Goal: Information Seeking & Learning: Learn about a topic

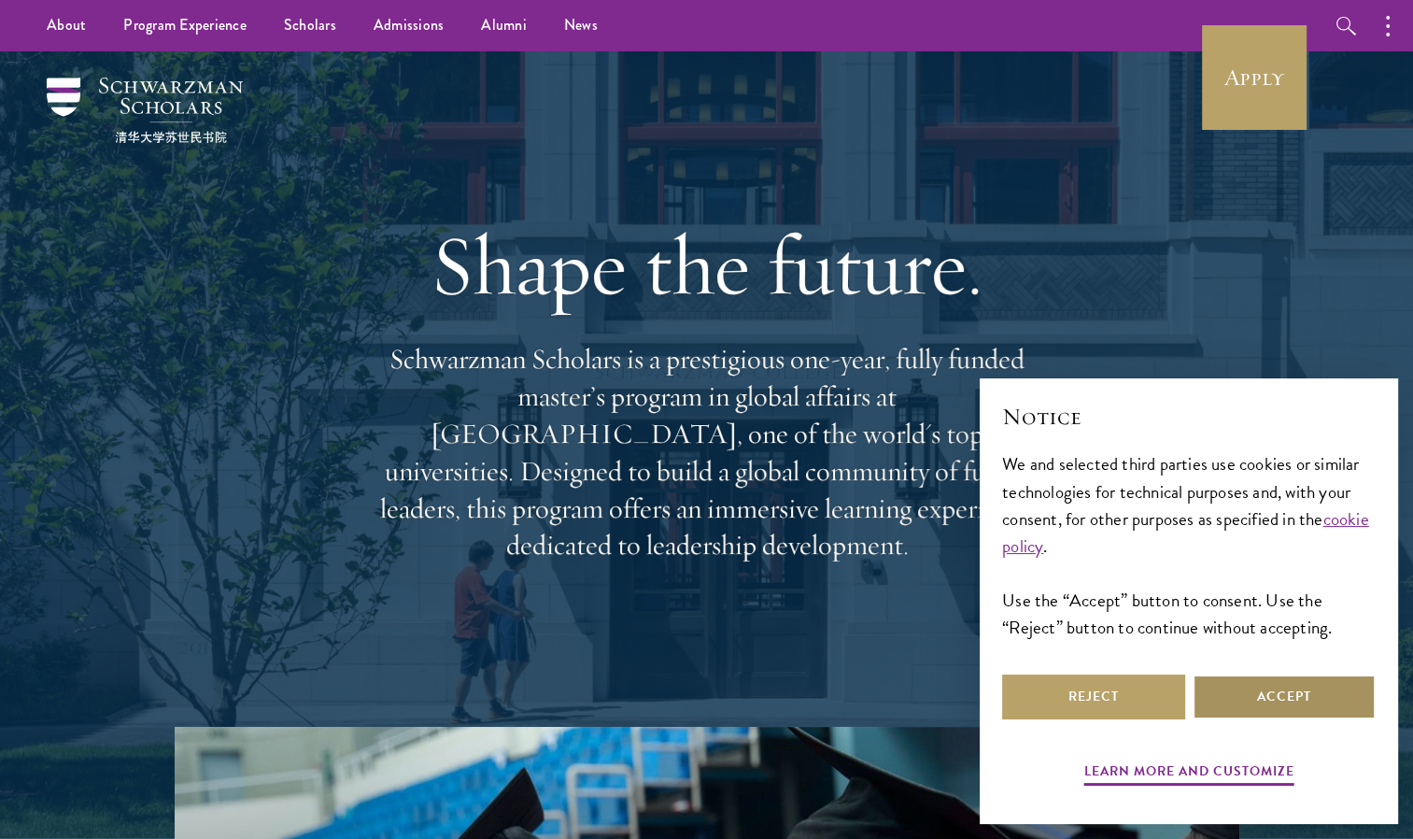
click at [1255, 700] on button "Accept" at bounding box center [1284, 696] width 183 height 45
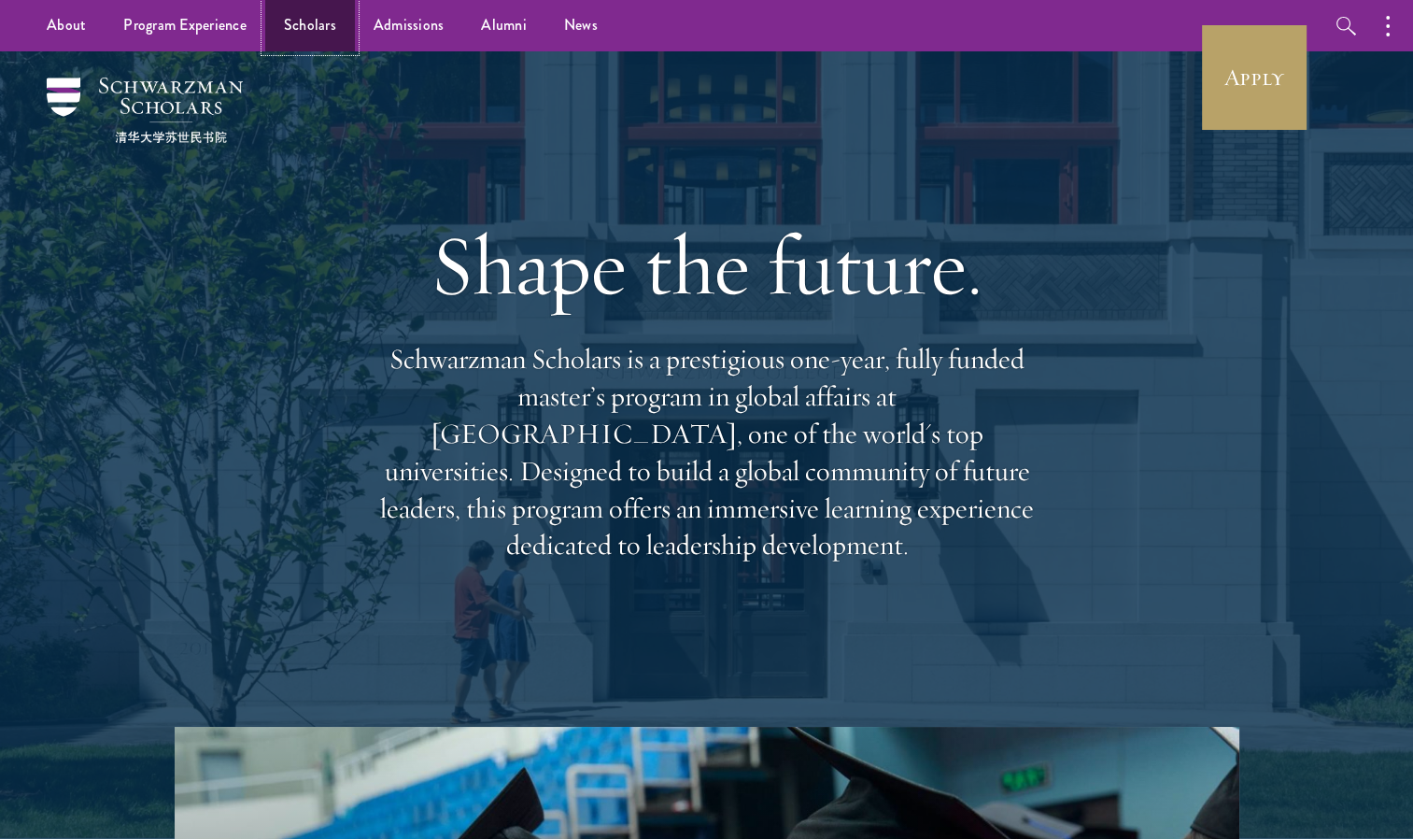
click at [318, 21] on link "Scholars" at bounding box center [310, 25] width 90 height 51
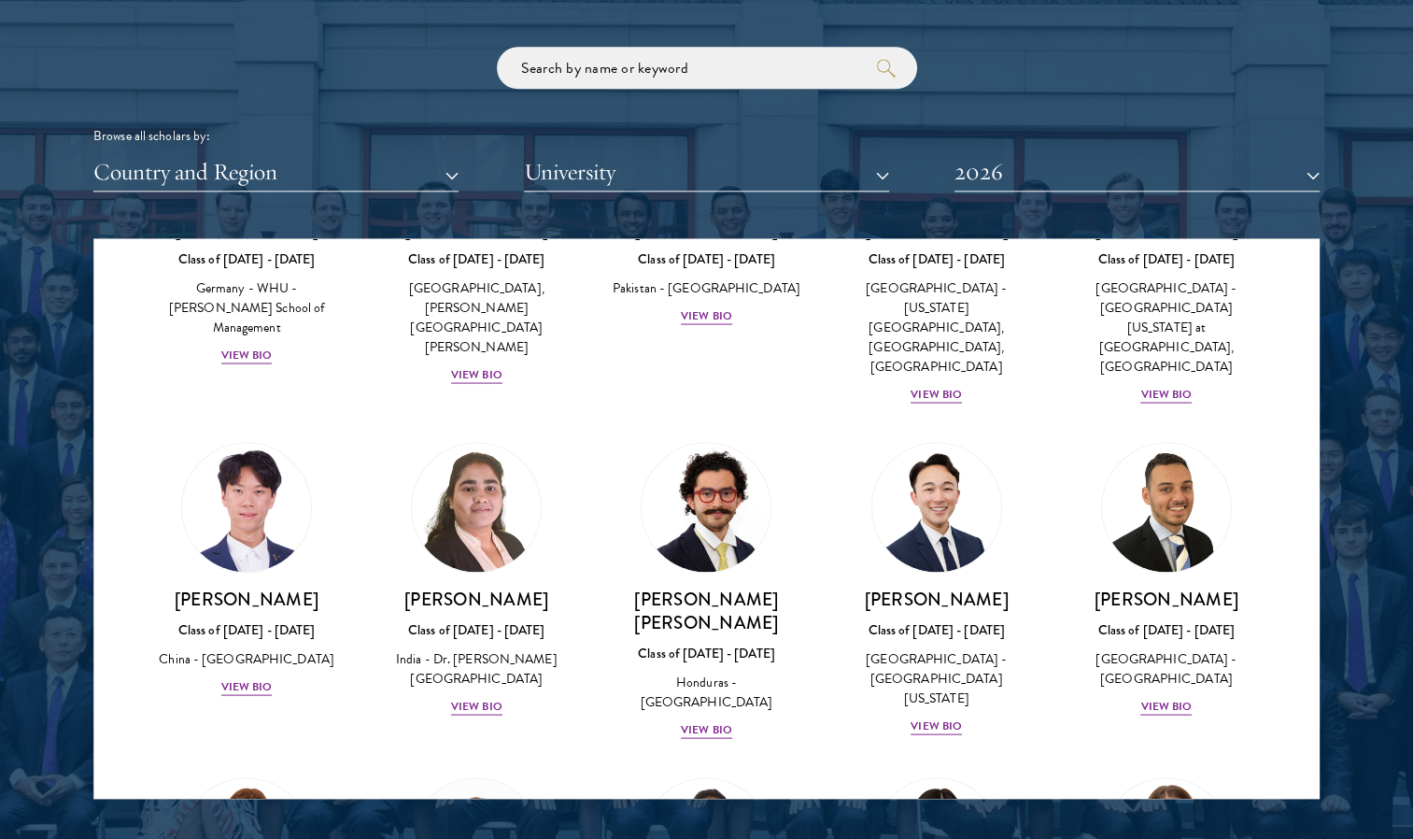
scroll to position [4110, 0]
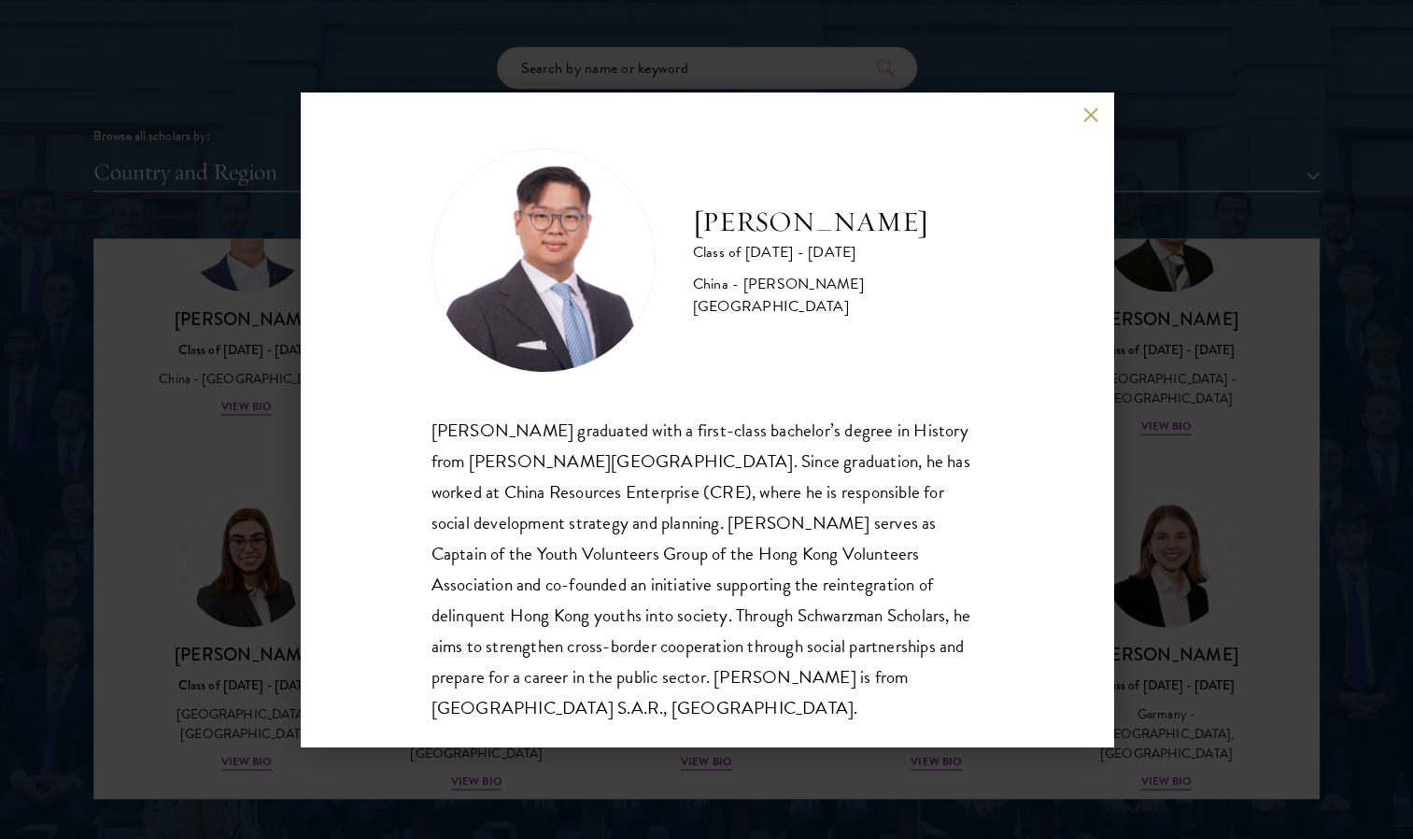
click at [1086, 114] on button at bounding box center [1091, 114] width 16 height 16
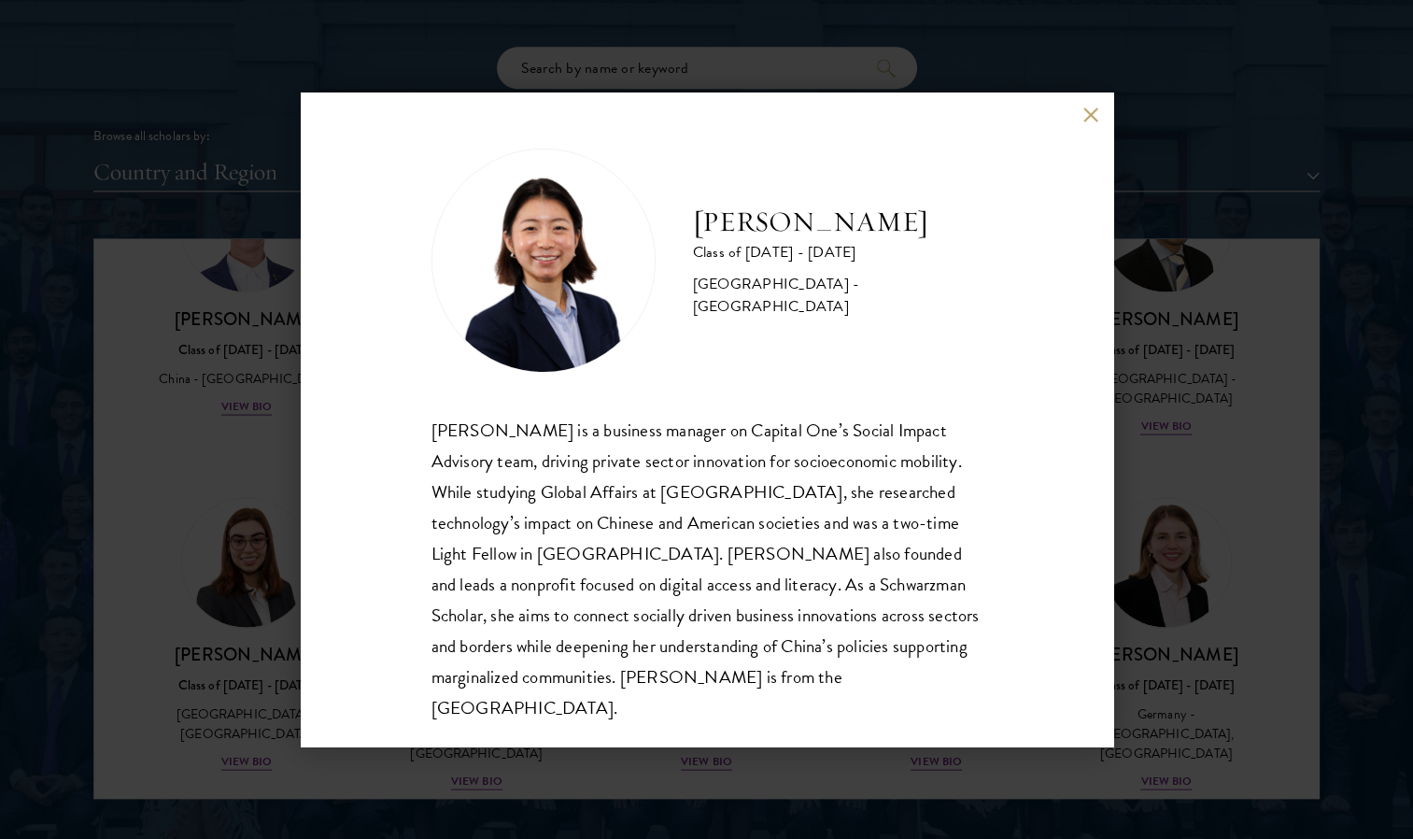
click at [1090, 112] on button at bounding box center [1091, 114] width 16 height 16
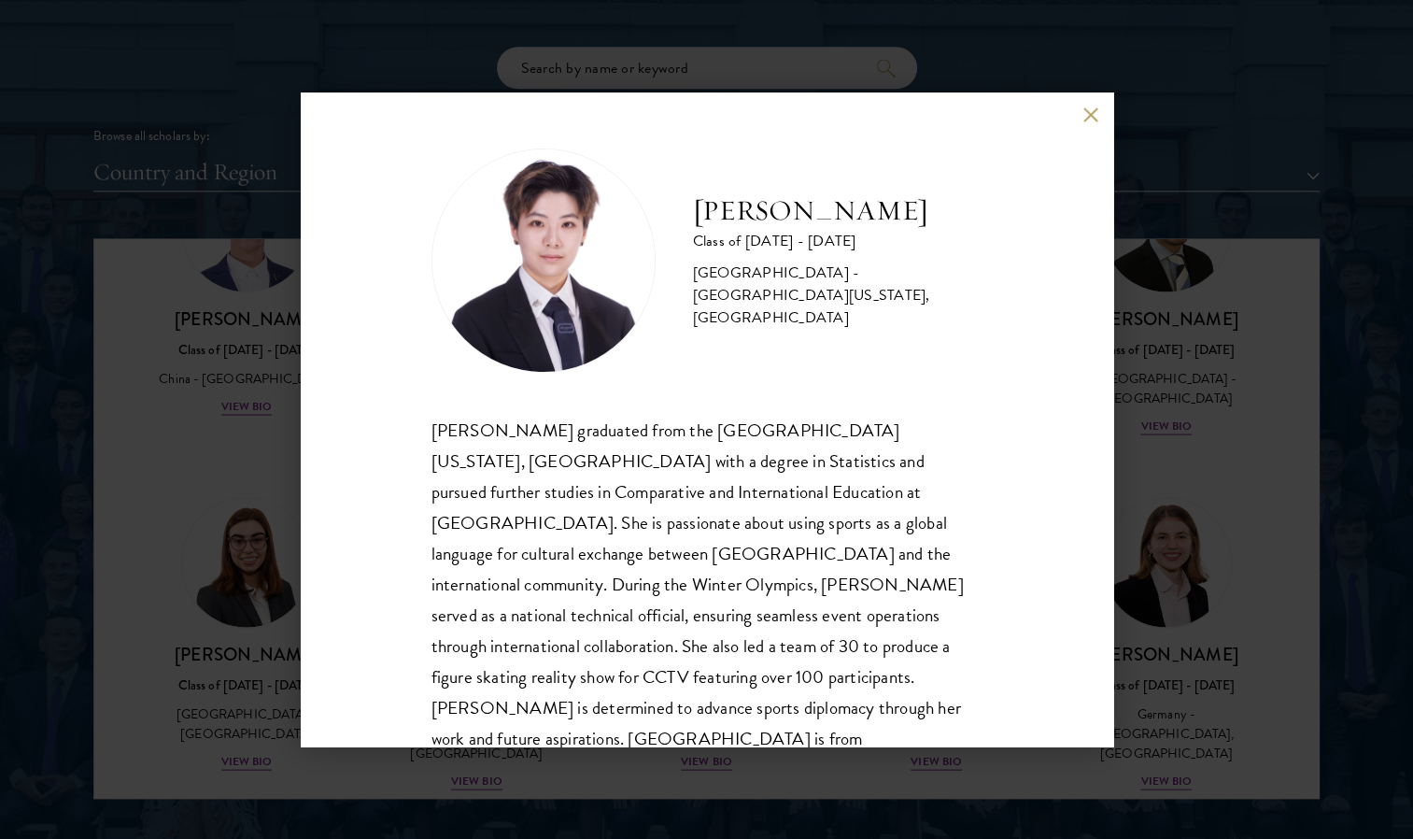
click at [1083, 114] on button at bounding box center [1091, 114] width 16 height 16
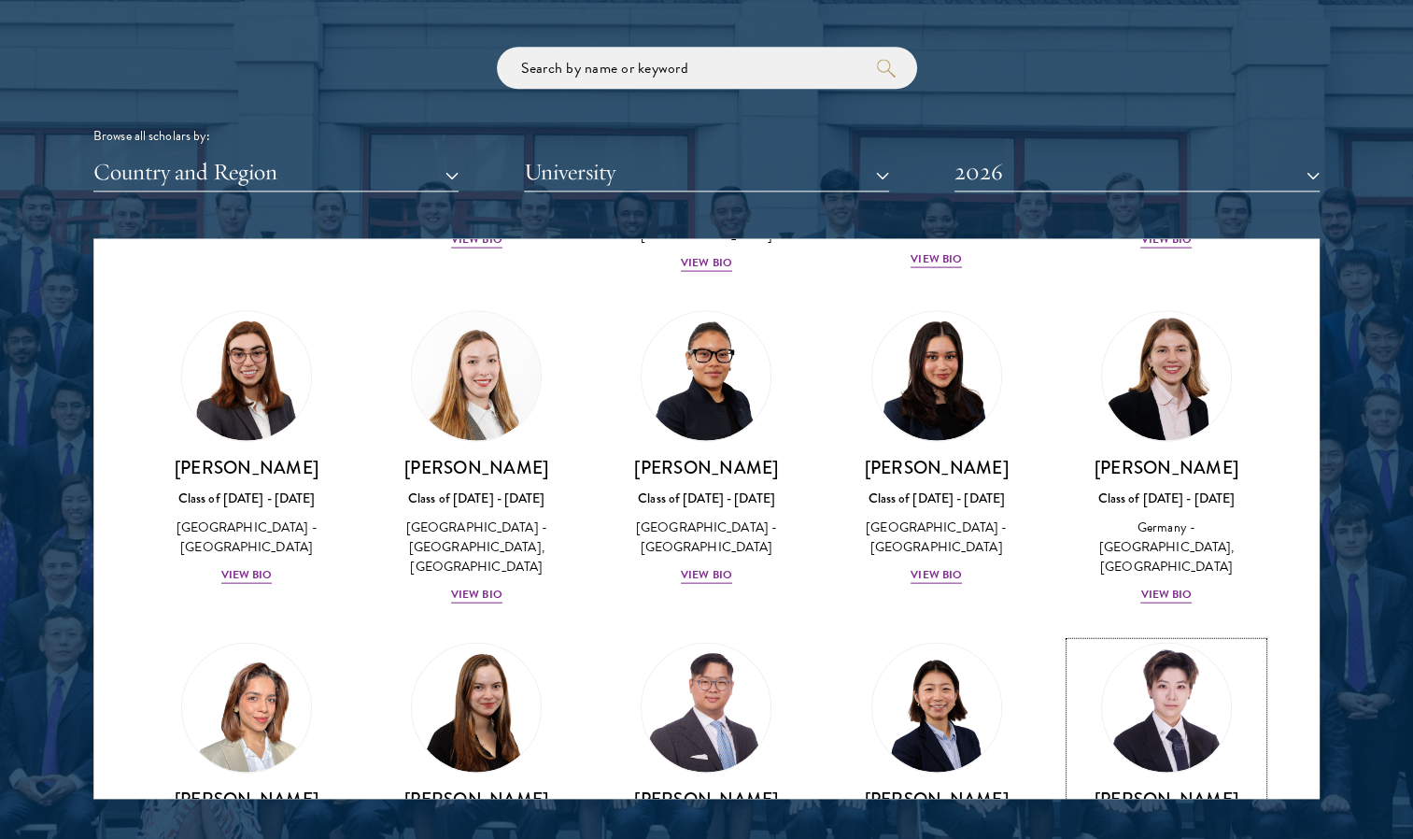
scroll to position [4390, 0]
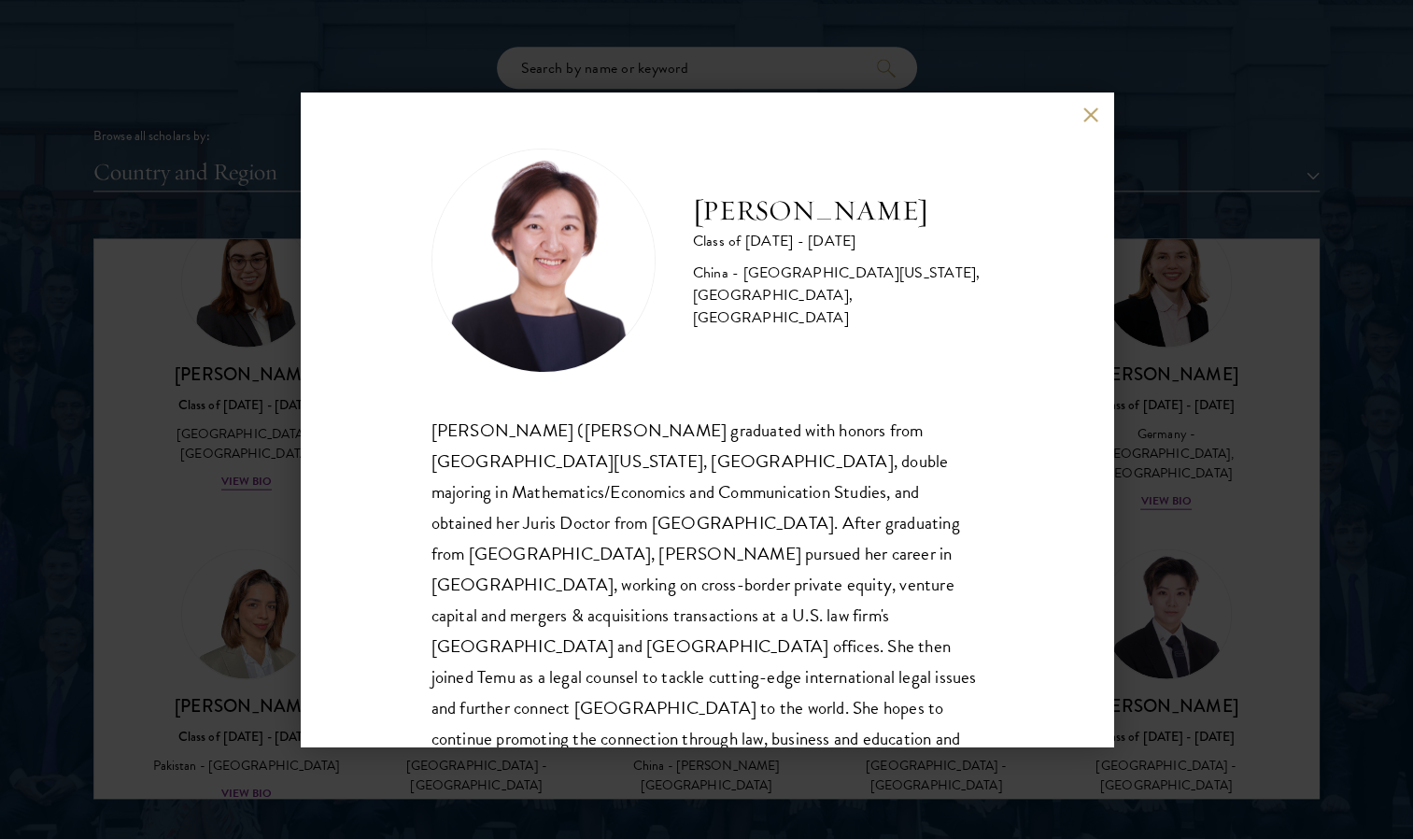
click at [1082, 111] on div "[PERSON_NAME] Class of [DATE] - [DATE] [GEOGRAPHIC_DATA] - [GEOGRAPHIC_DATA][US…" at bounding box center [707, 419] width 813 height 654
click at [1093, 114] on button at bounding box center [1091, 114] width 16 height 16
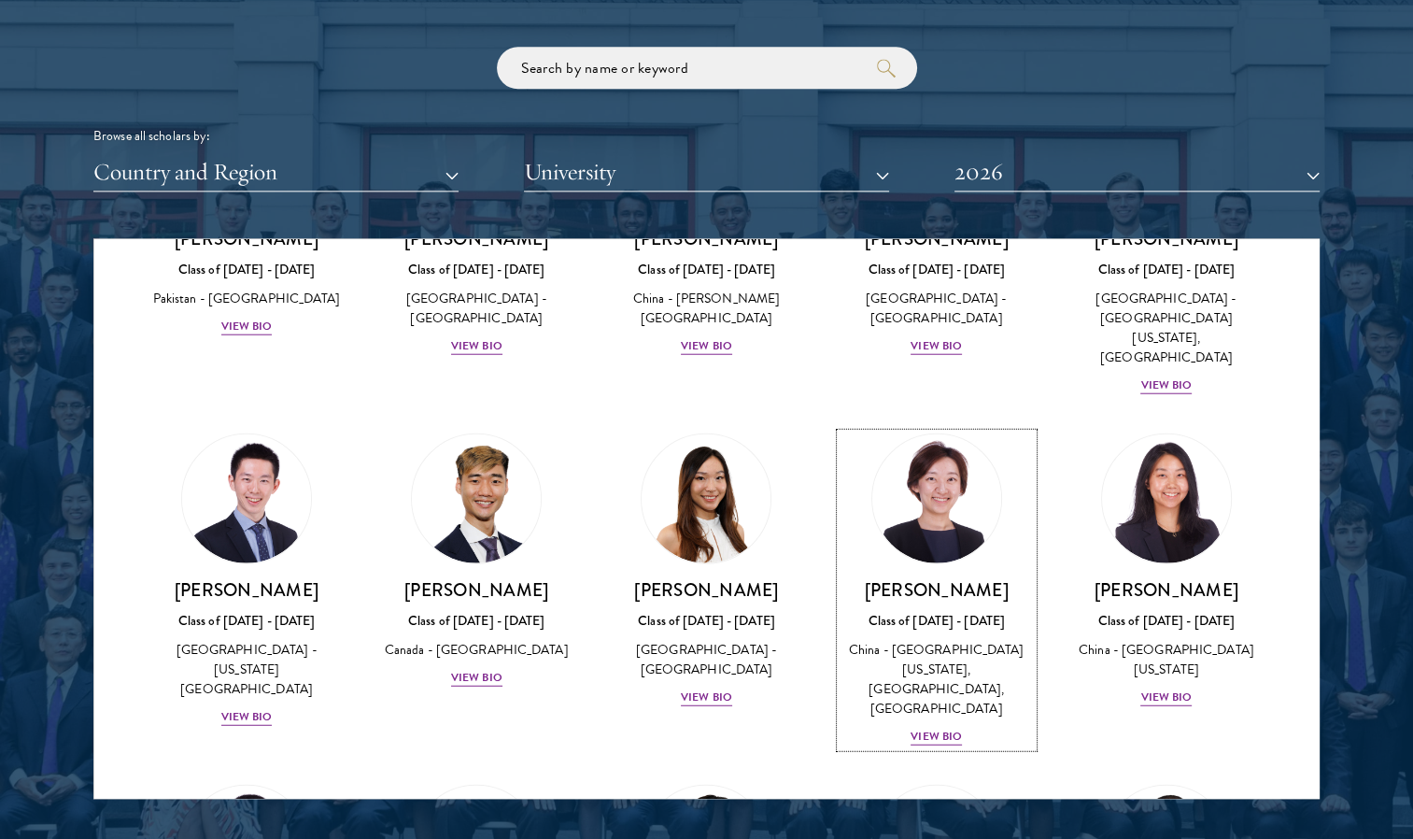
scroll to position [5044, 0]
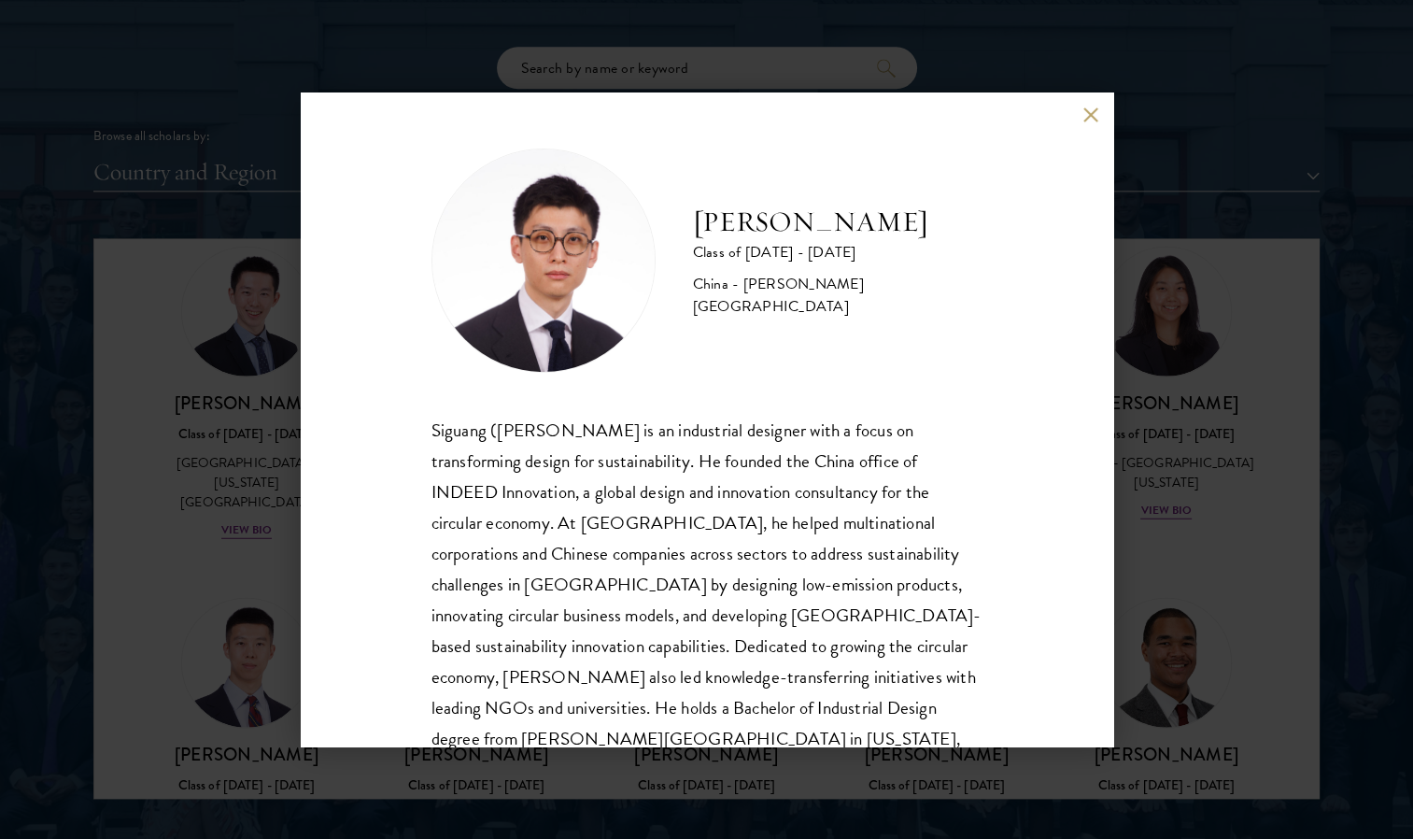
click at [1091, 117] on button at bounding box center [1091, 114] width 16 height 16
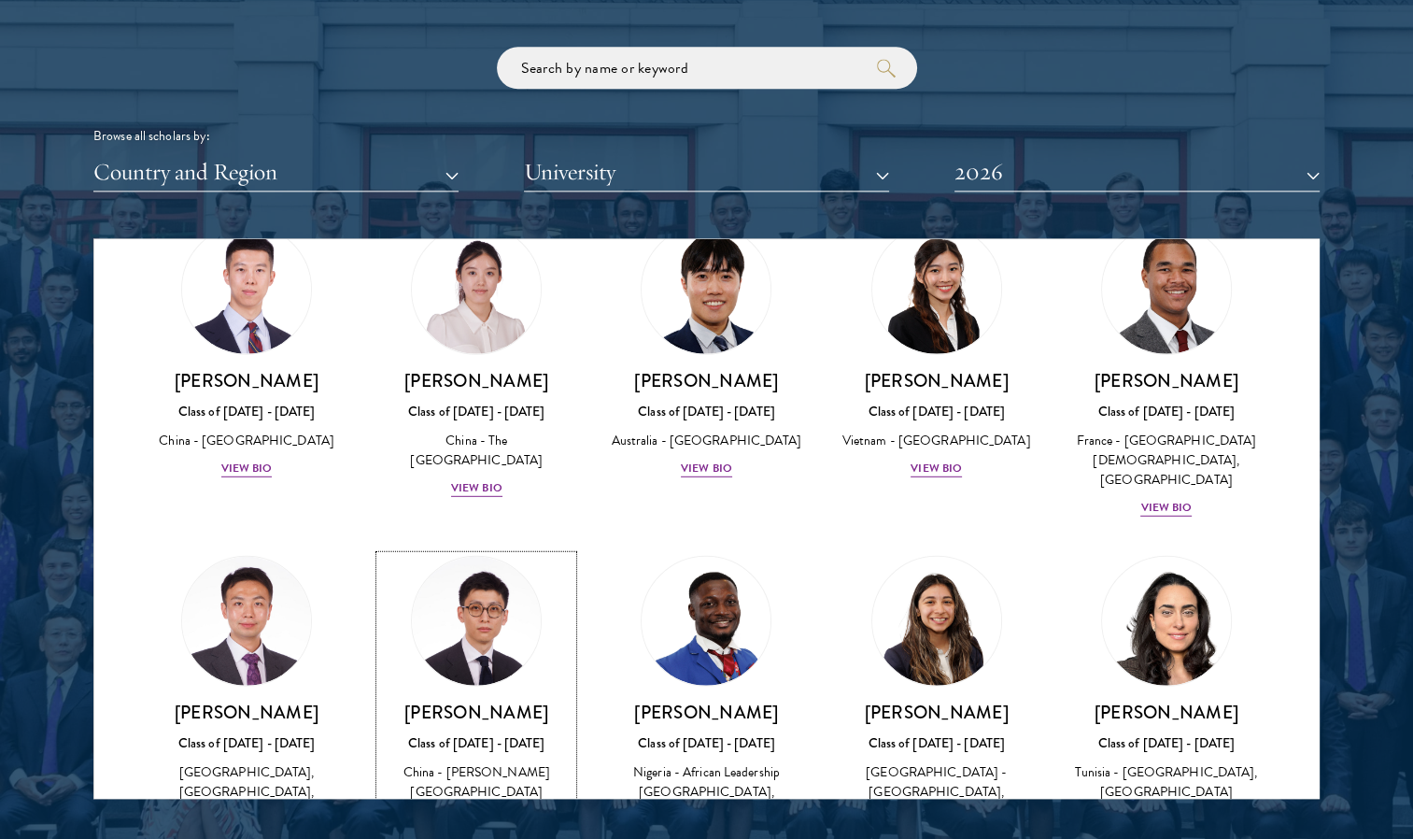
scroll to position [5697, 0]
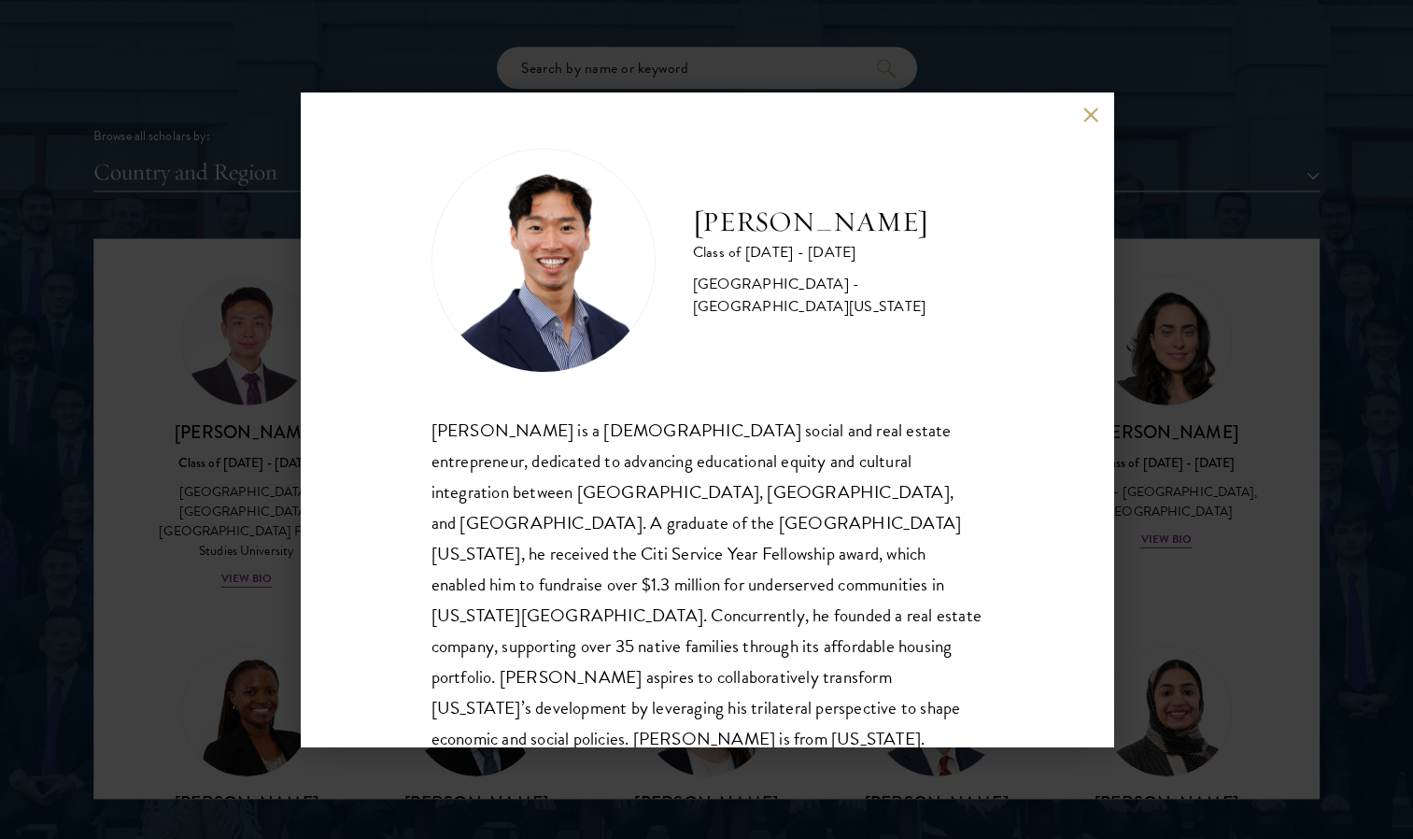
click at [1085, 115] on button at bounding box center [1091, 114] width 16 height 16
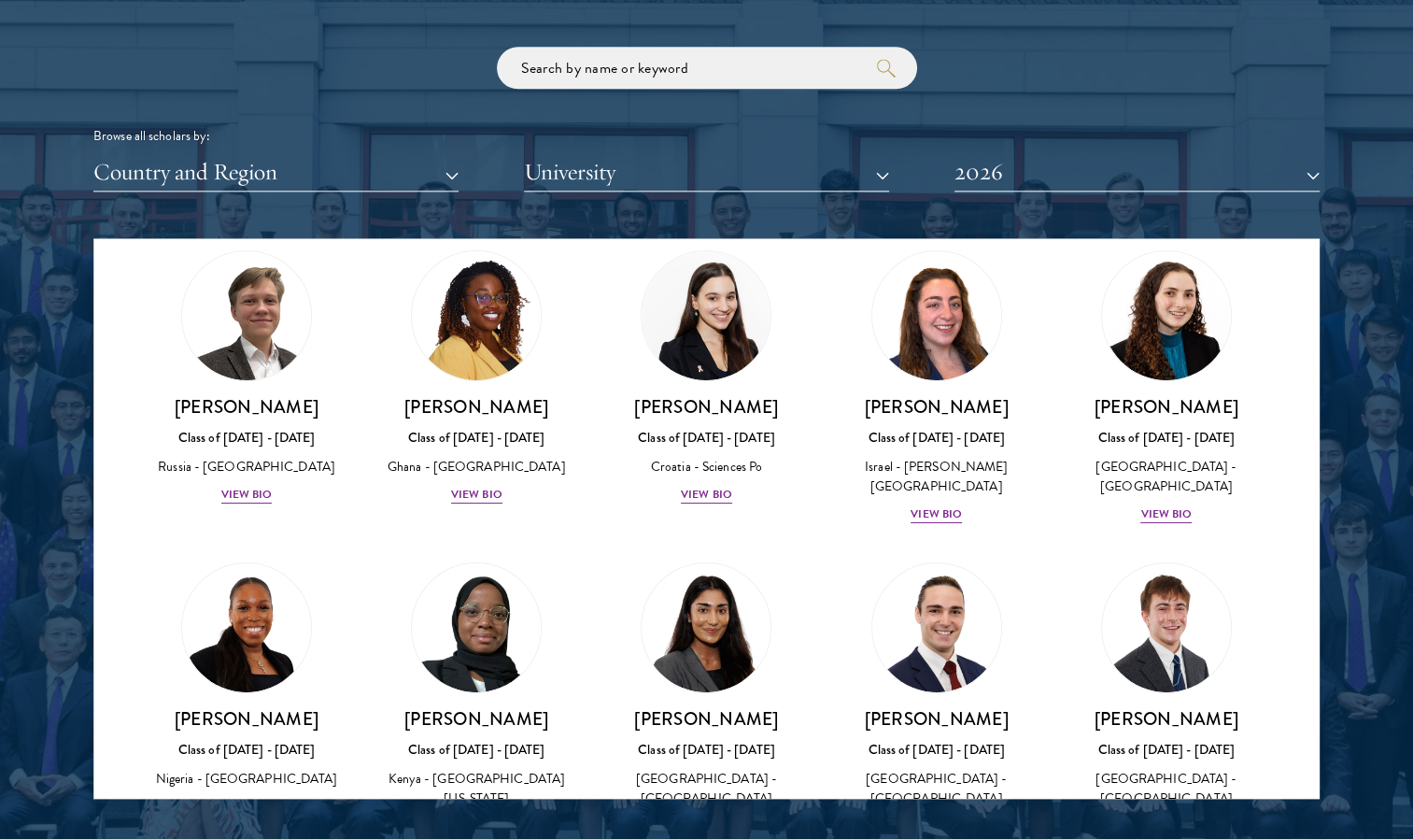
scroll to position [7192, 0]
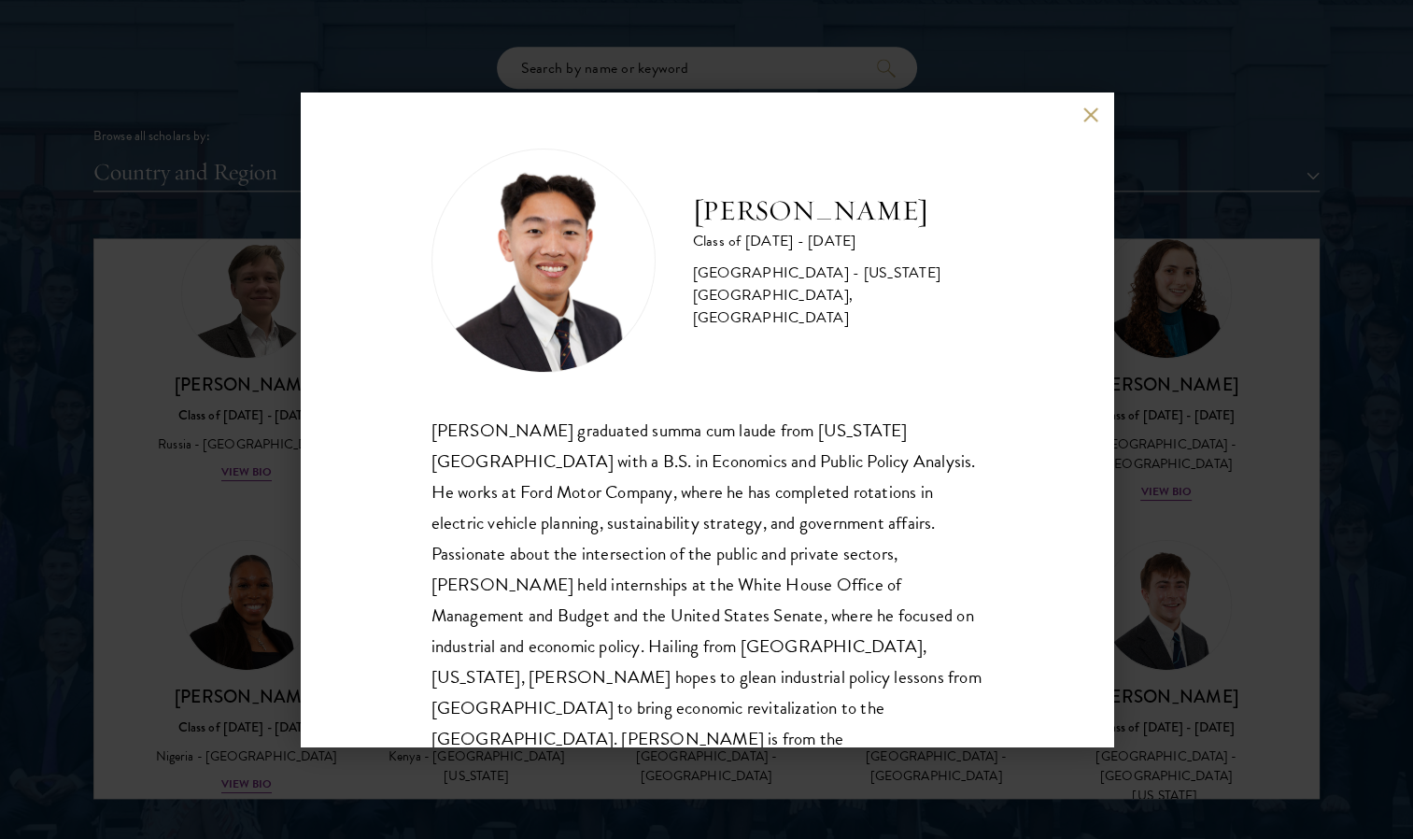
scroll to position [33, 0]
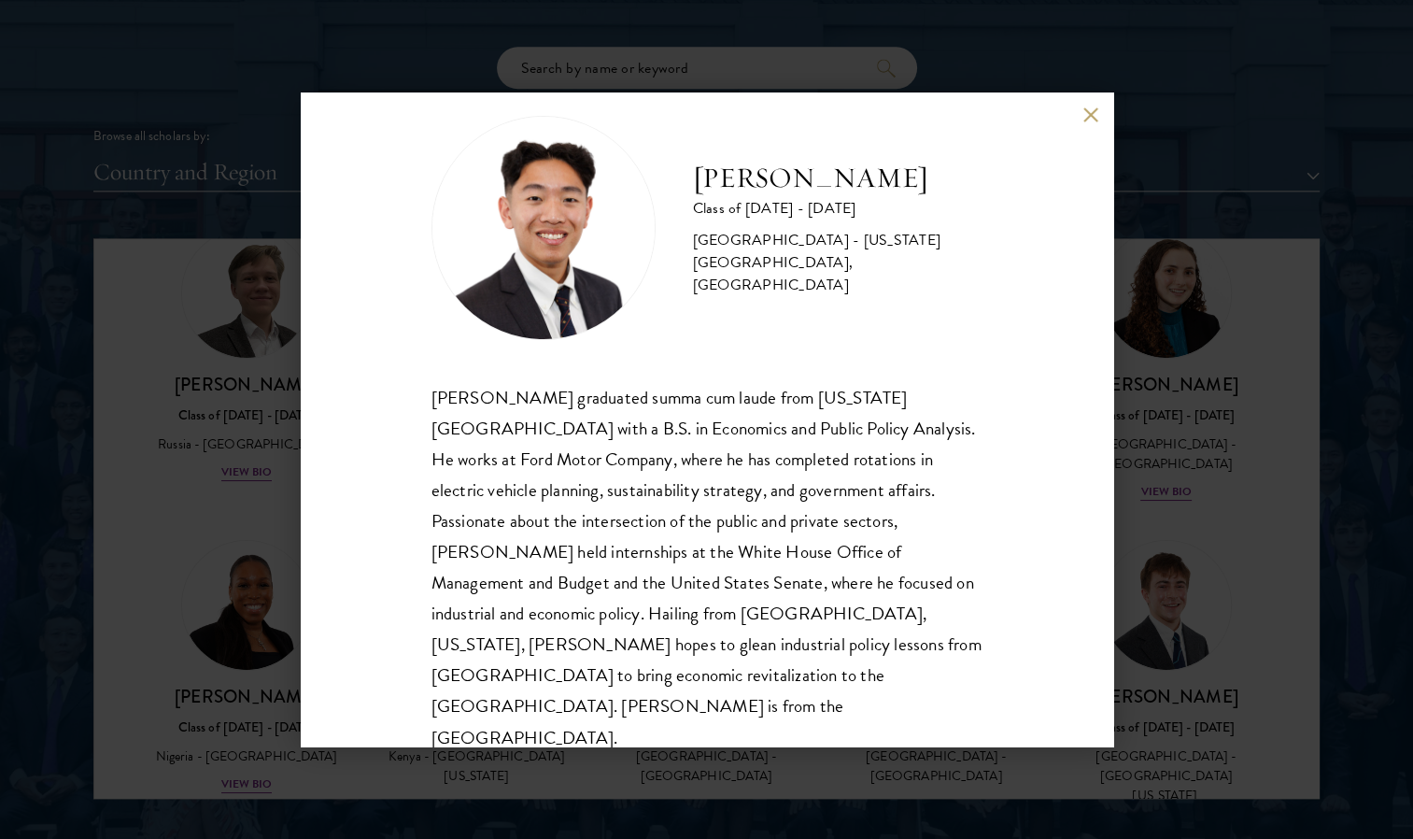
click at [1088, 118] on button at bounding box center [1091, 114] width 16 height 16
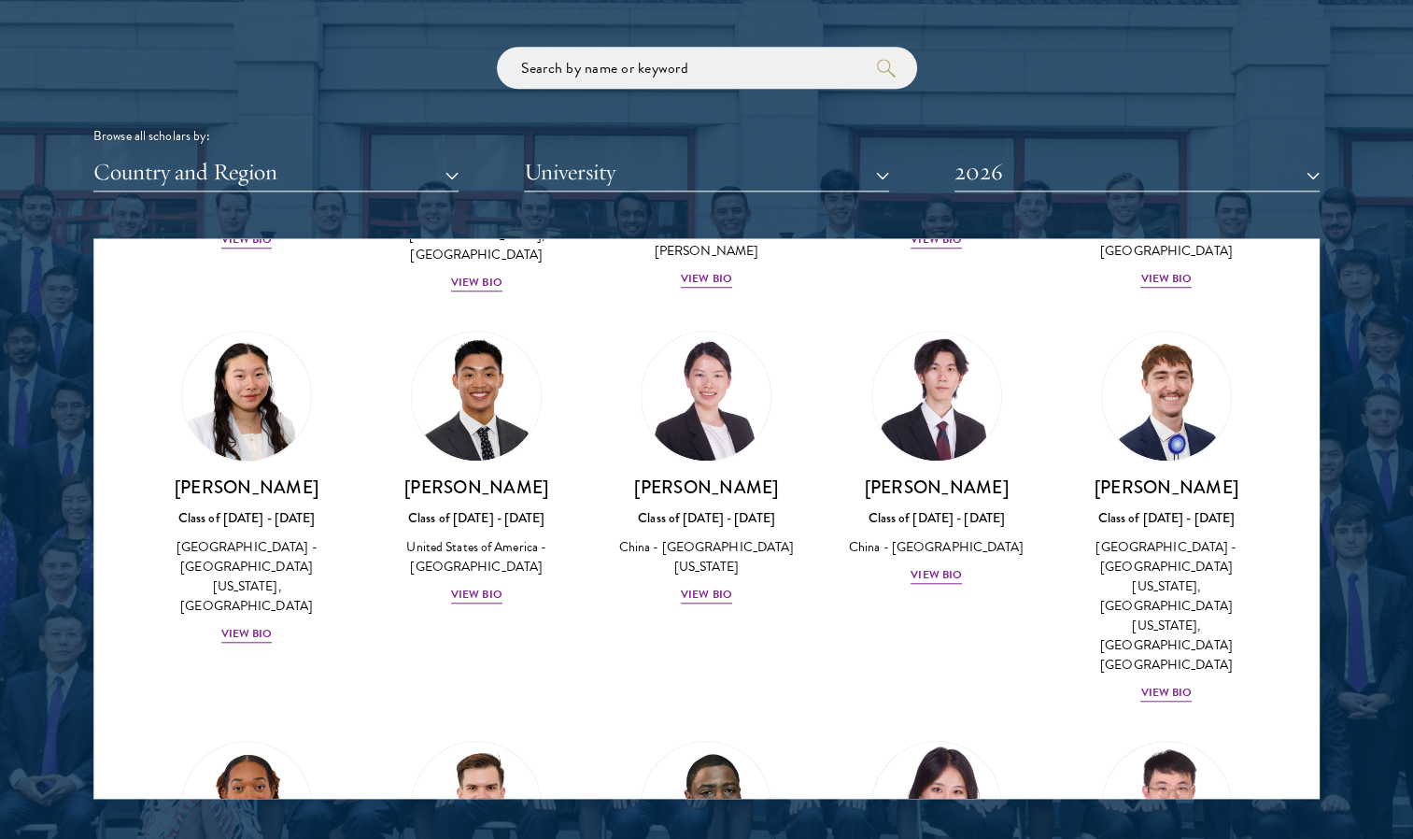
scroll to position [8817, 0]
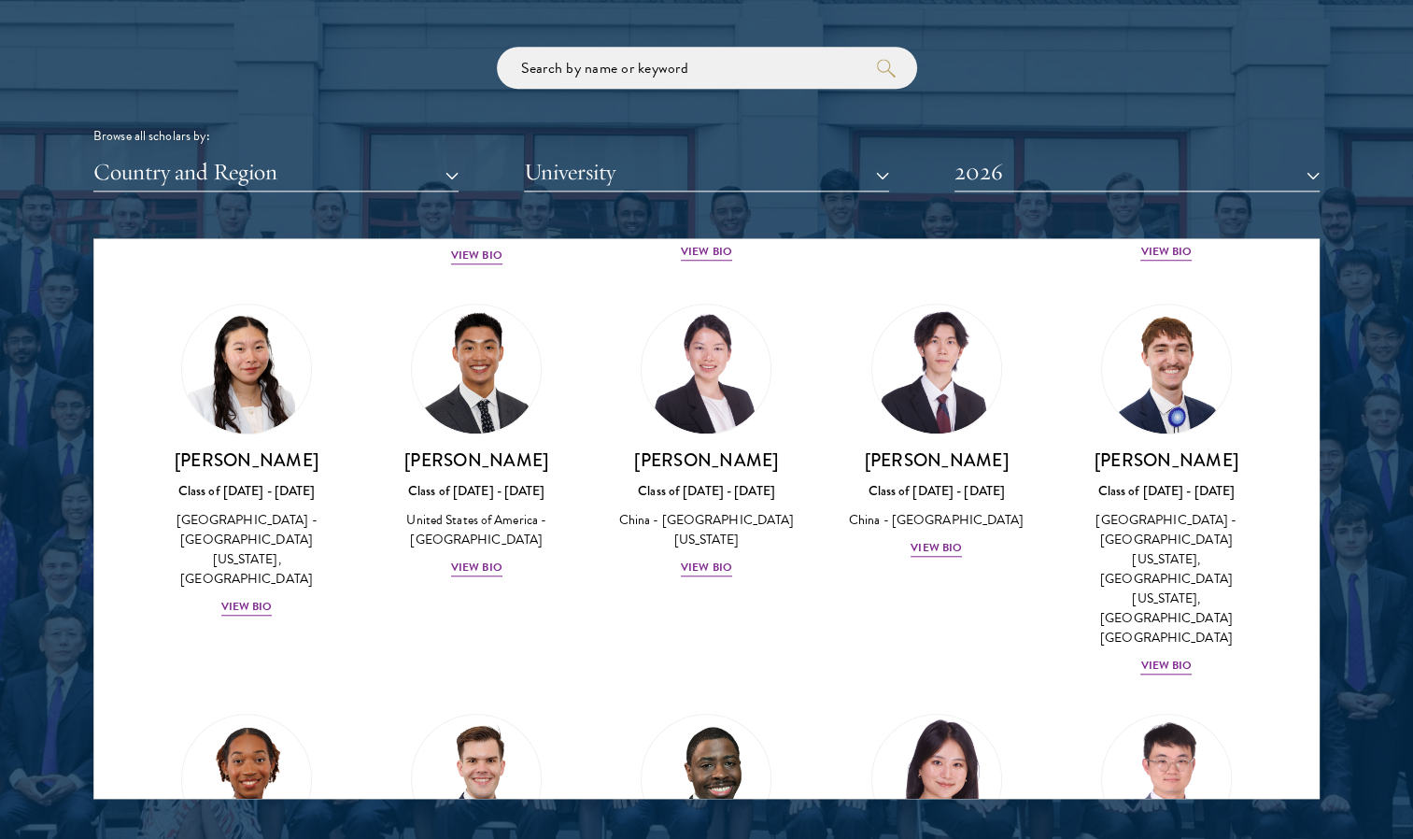
click at [1336, 174] on div at bounding box center [706, 323] width 1413 height 1137
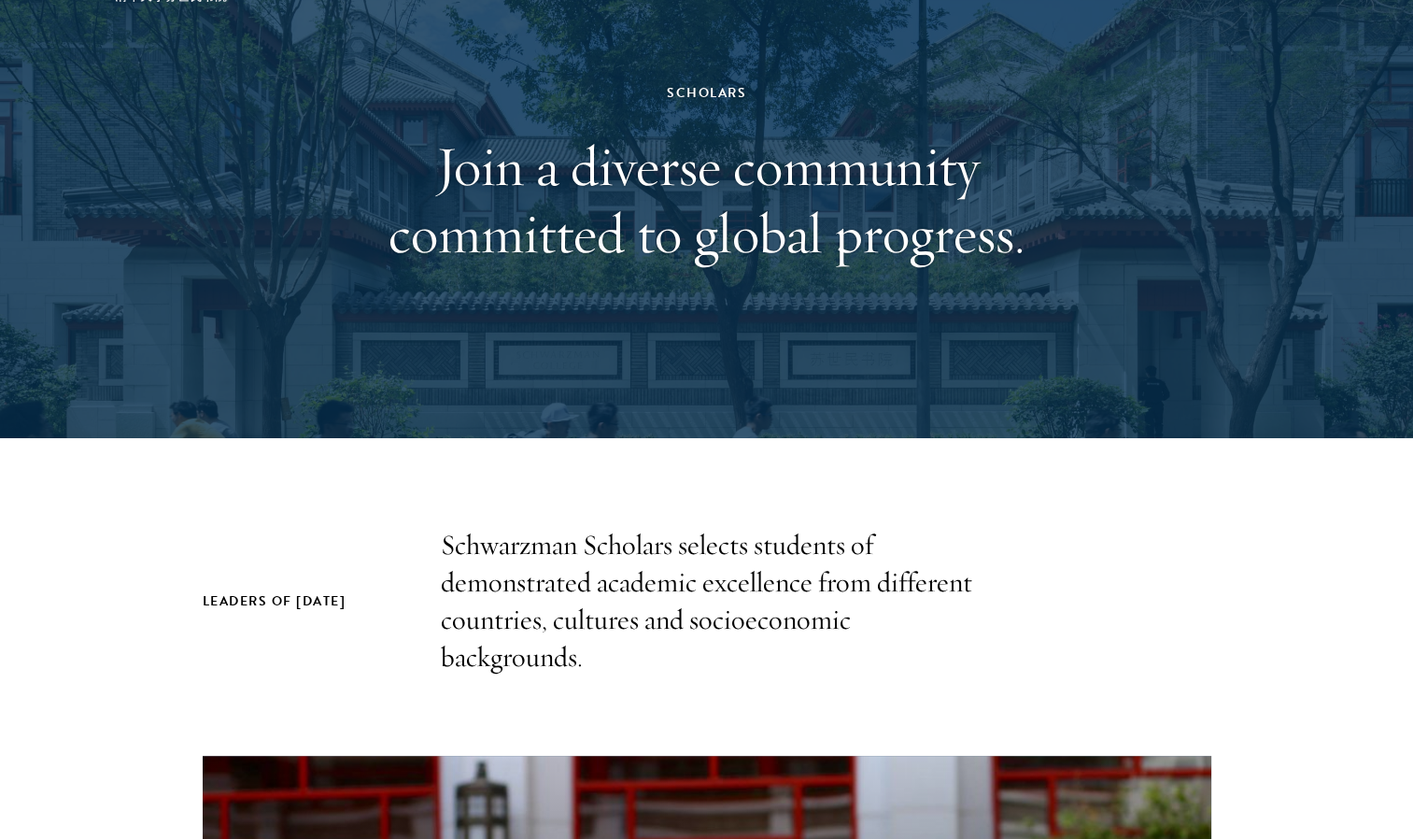
scroll to position [0, 0]
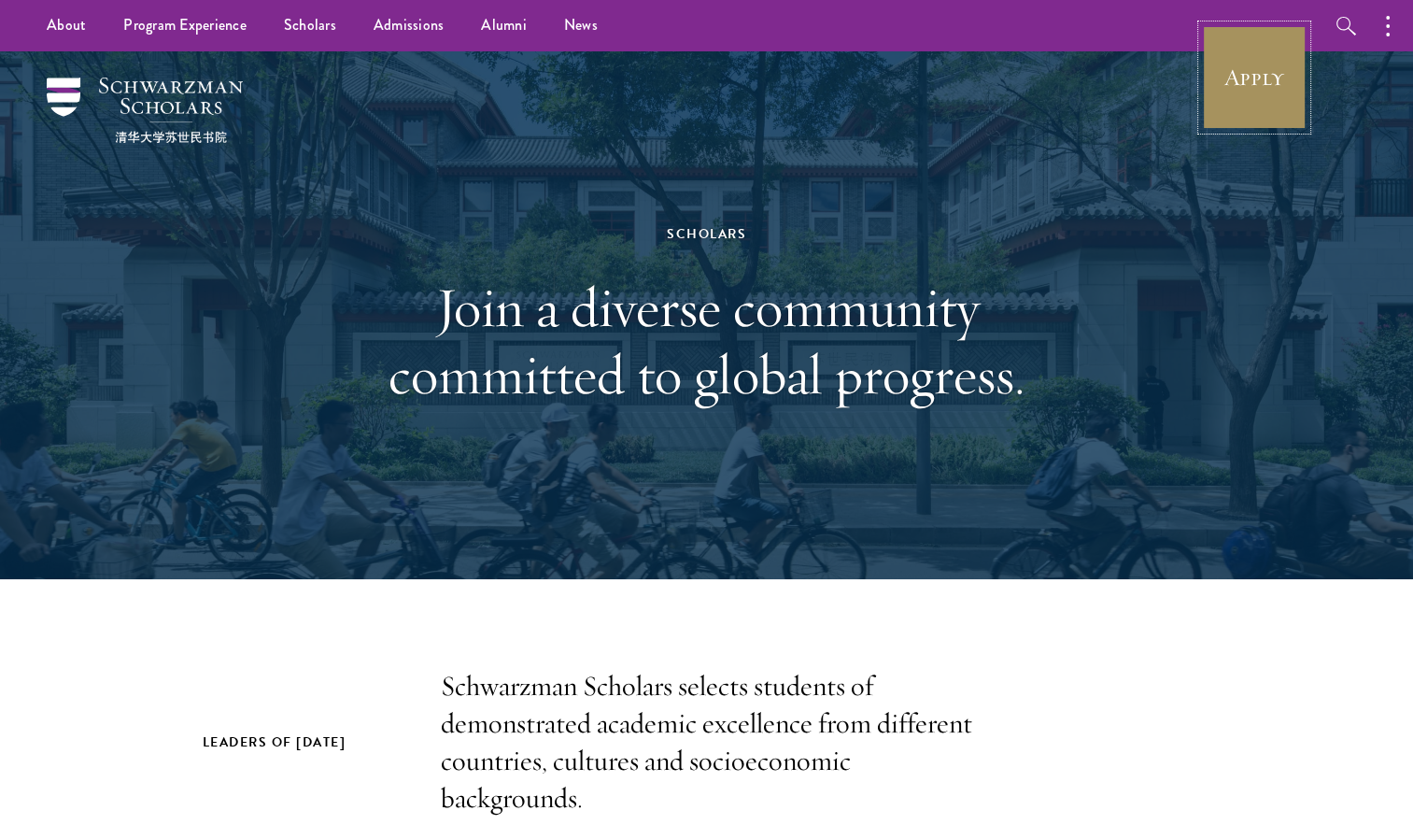
click at [1253, 77] on link "Apply" at bounding box center [1254, 77] width 105 height 105
